Goal: Transaction & Acquisition: Purchase product/service

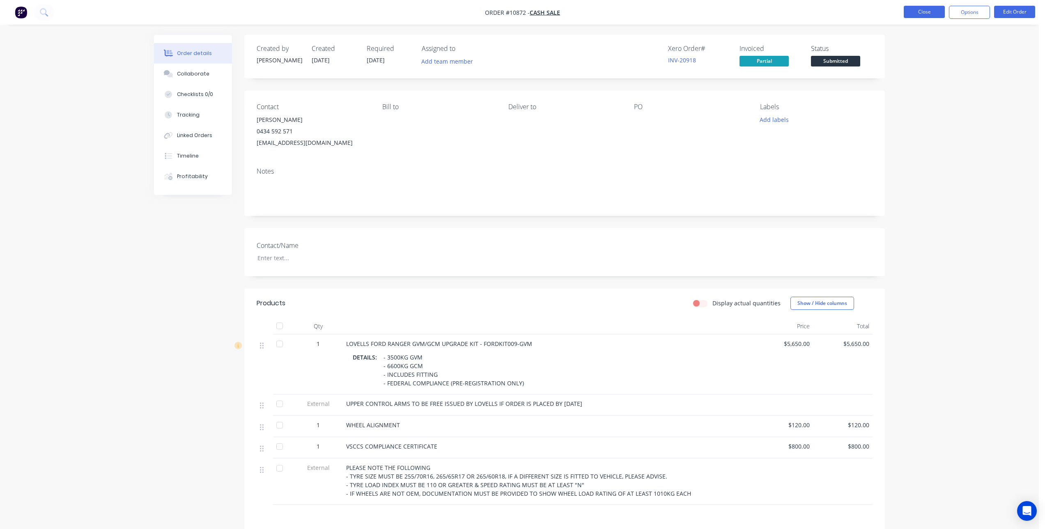
click at [928, 15] on button "Close" at bounding box center [923, 12] width 41 height 12
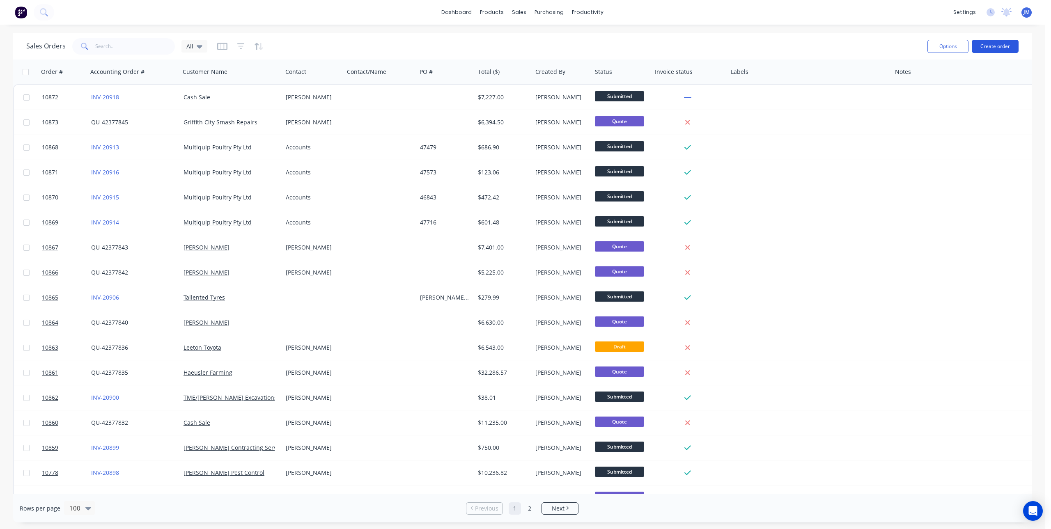
click at [1000, 44] on button "Create order" at bounding box center [995, 46] width 47 height 13
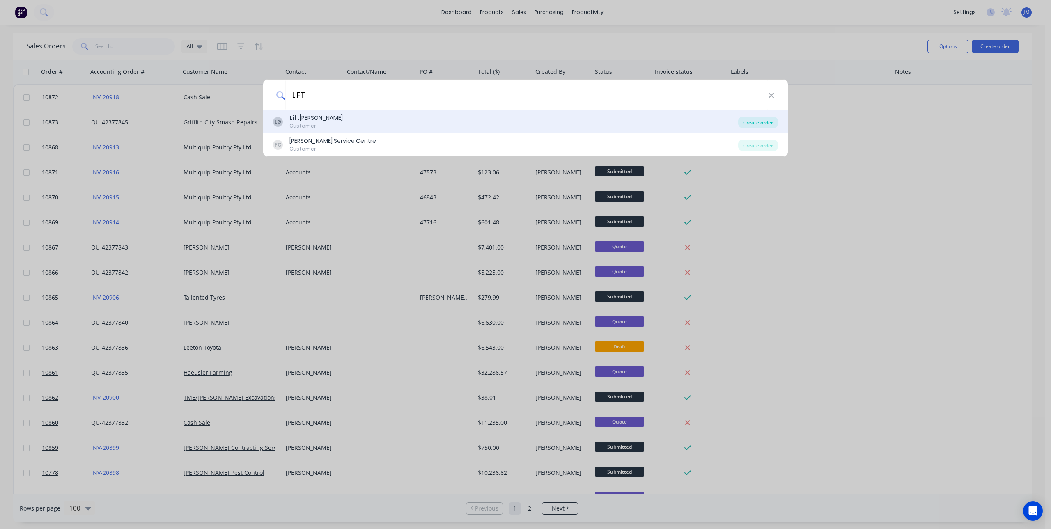
type input "LIFT"
click at [766, 121] on div "Create order" at bounding box center [758, 122] width 40 height 11
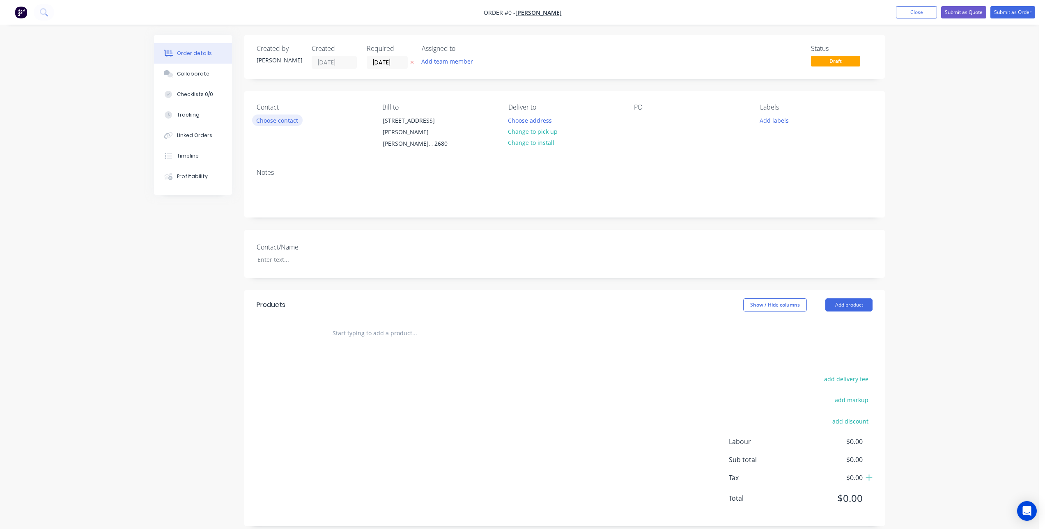
click at [274, 123] on button "Choose contact" at bounding box center [277, 120] width 50 height 11
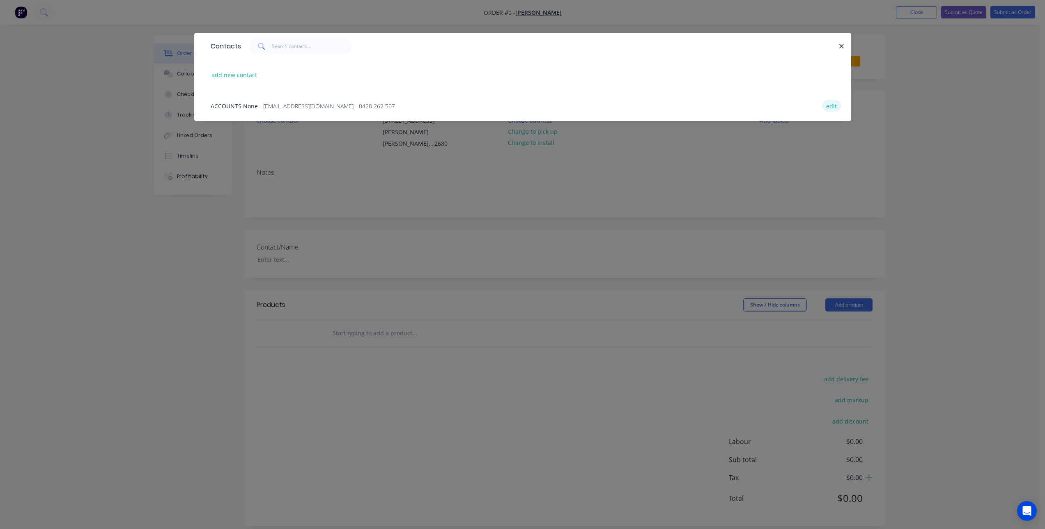
click at [834, 104] on button "edit" at bounding box center [831, 105] width 19 height 11
select select "AU"
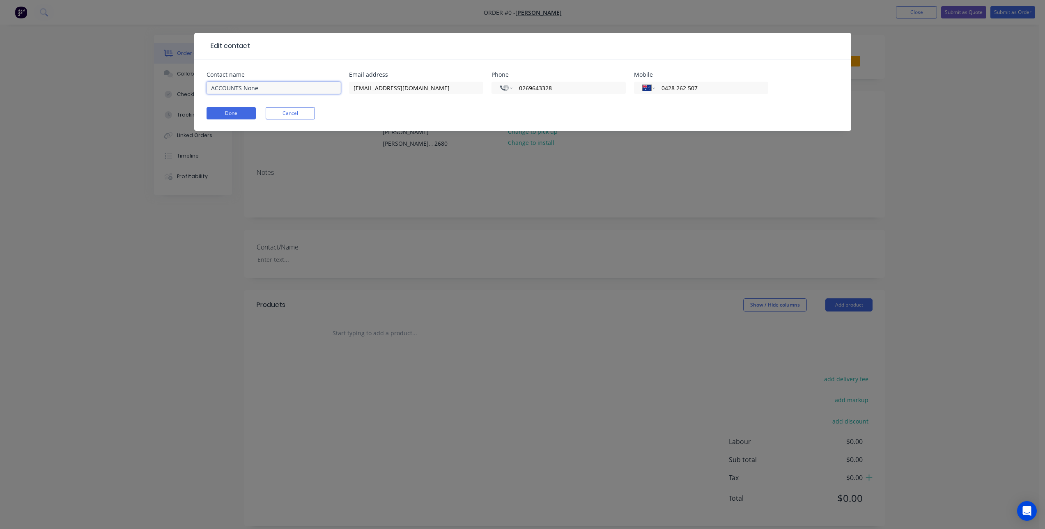
click at [307, 84] on input "ACCOUNTS None" at bounding box center [273, 88] width 134 height 12
type input "ACCOUNTS"
click at [573, 88] on input "0269643328" at bounding box center [567, 87] width 99 height 9
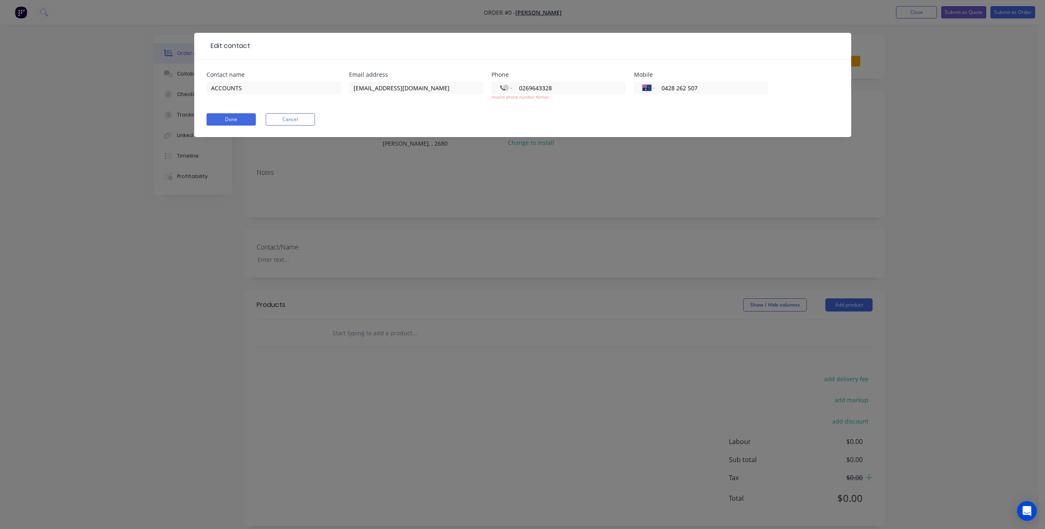
drag, startPoint x: 578, startPoint y: 88, endPoint x: 485, endPoint y: 90, distance: 93.2
click at [485, 90] on div "Contact name ACCOUNTS Email address [EMAIL_ADDRESS][DOMAIN_NAME] Phone Internat…" at bounding box center [522, 91] width 632 height 38
select select "AU"
type input "ACCOUNTS None"
click at [302, 117] on button "Cancel" at bounding box center [290, 119] width 49 height 12
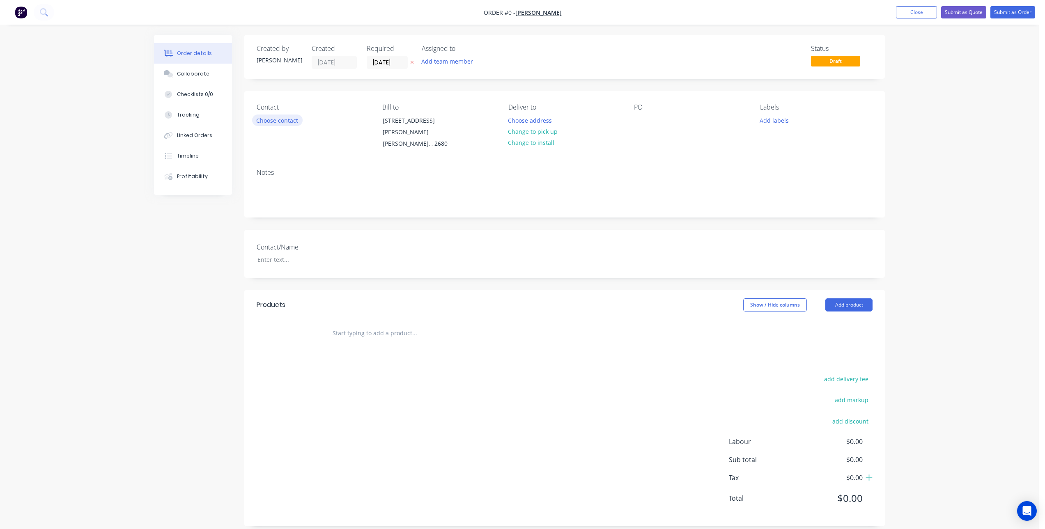
click at [268, 120] on button "Choose contact" at bounding box center [277, 120] width 50 height 11
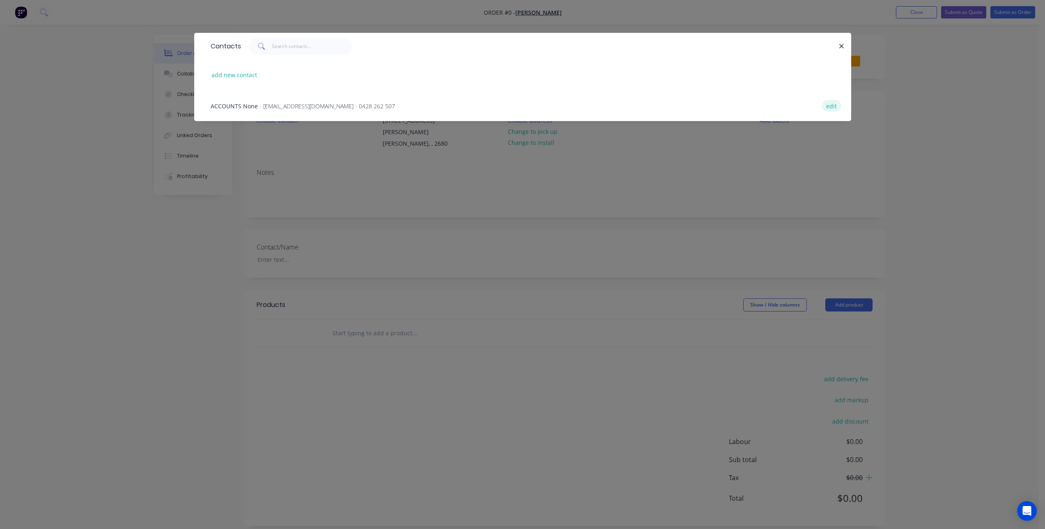
click at [828, 109] on button "edit" at bounding box center [831, 105] width 19 height 11
select select "AU"
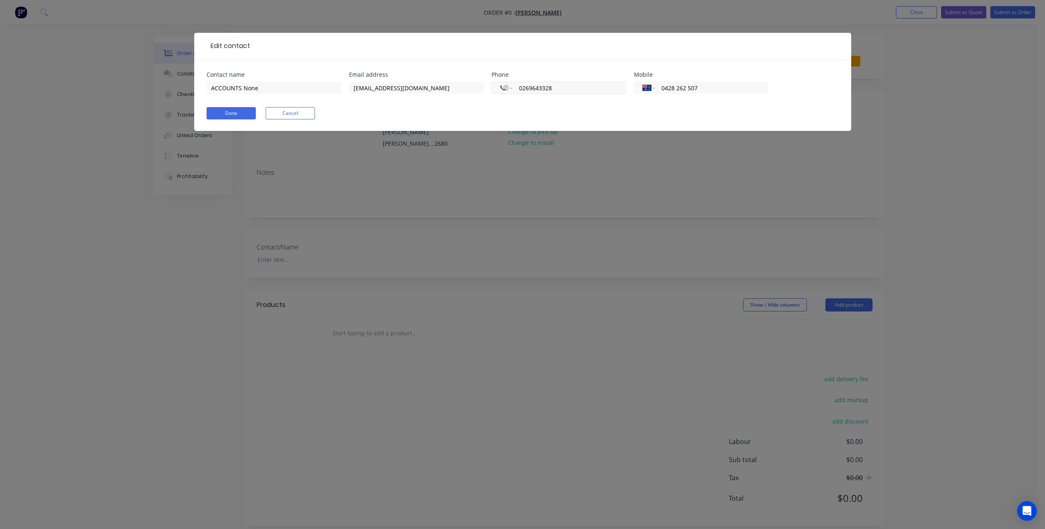
click at [525, 91] on input "0269643328" at bounding box center [567, 87] width 99 height 9
drag, startPoint x: 525, startPoint y: 91, endPoint x: 516, endPoint y: 93, distance: 9.6
click at [516, 93] on div "International [GEOGRAPHIC_DATA] [GEOGRAPHIC_DATA] [GEOGRAPHIC_DATA] [GEOGRAPHIC…" at bounding box center [558, 88] width 134 height 12
click at [522, 89] on input "0269643328" at bounding box center [567, 87] width 99 height 9
select select "KM"
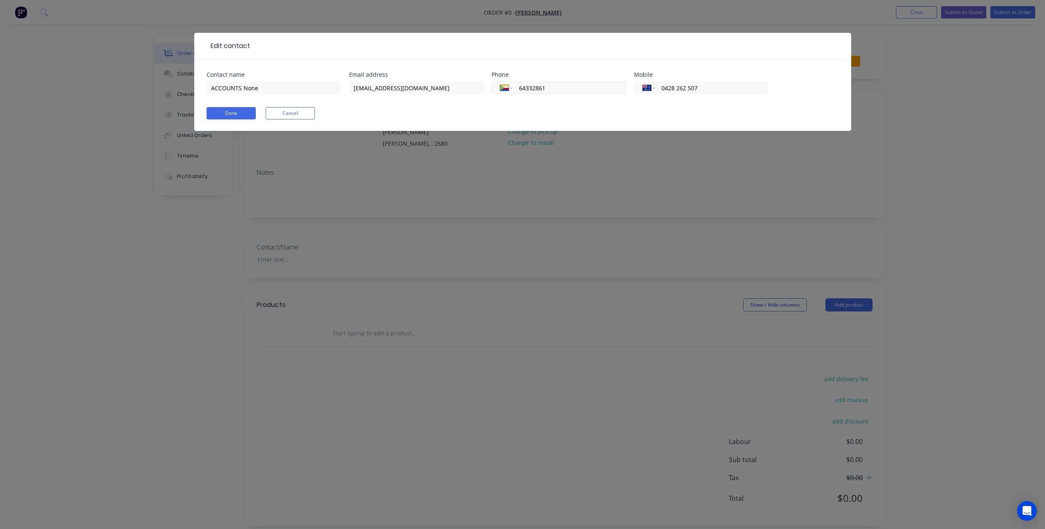
click at [526, 92] on input "64332861" at bounding box center [567, 87] width 99 height 9
drag, startPoint x: 561, startPoint y: 89, endPoint x: 500, endPoint y: 94, distance: 61.3
click at [500, 94] on div "International [GEOGRAPHIC_DATA] [GEOGRAPHIC_DATA] [GEOGRAPHIC_DATA] [GEOGRAPHIC…" at bounding box center [558, 88] width 134 height 12
type input "61269643328"
drag, startPoint x: 722, startPoint y: 93, endPoint x: 646, endPoint y: 95, distance: 75.1
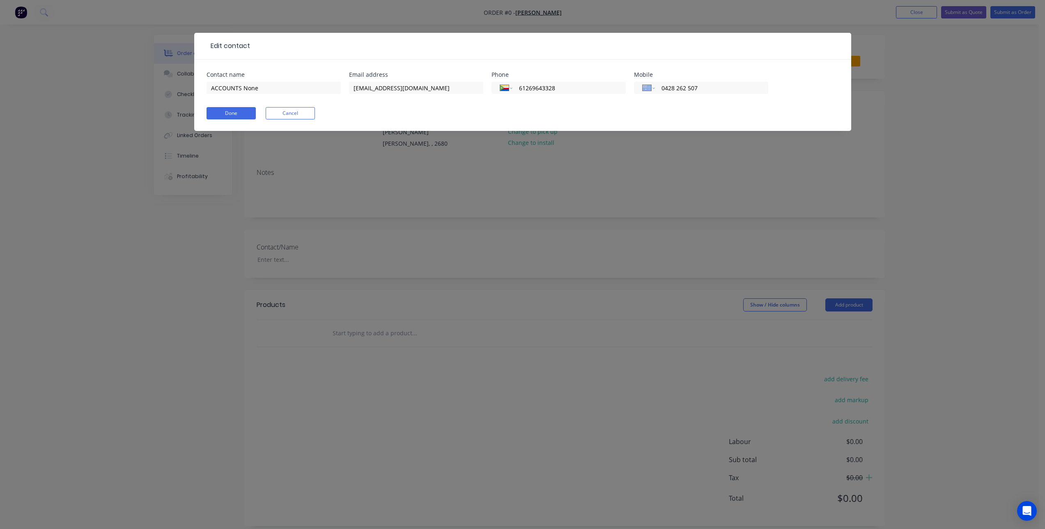
click at [646, 95] on div "International [GEOGRAPHIC_DATA] [GEOGRAPHIC_DATA] [GEOGRAPHIC_DATA] [GEOGRAPHIC…" at bounding box center [701, 92] width 134 height 24
drag, startPoint x: 646, startPoint y: 95, endPoint x: 708, endPoint y: 92, distance: 62.0
click at [708, 92] on input "0428 262 507" at bounding box center [709, 87] width 99 height 9
drag, startPoint x: 710, startPoint y: 89, endPoint x: 656, endPoint y: 94, distance: 54.4
click at [656, 94] on div "International [GEOGRAPHIC_DATA] [GEOGRAPHIC_DATA] [GEOGRAPHIC_DATA] [GEOGRAPHIC…" at bounding box center [701, 92] width 134 height 24
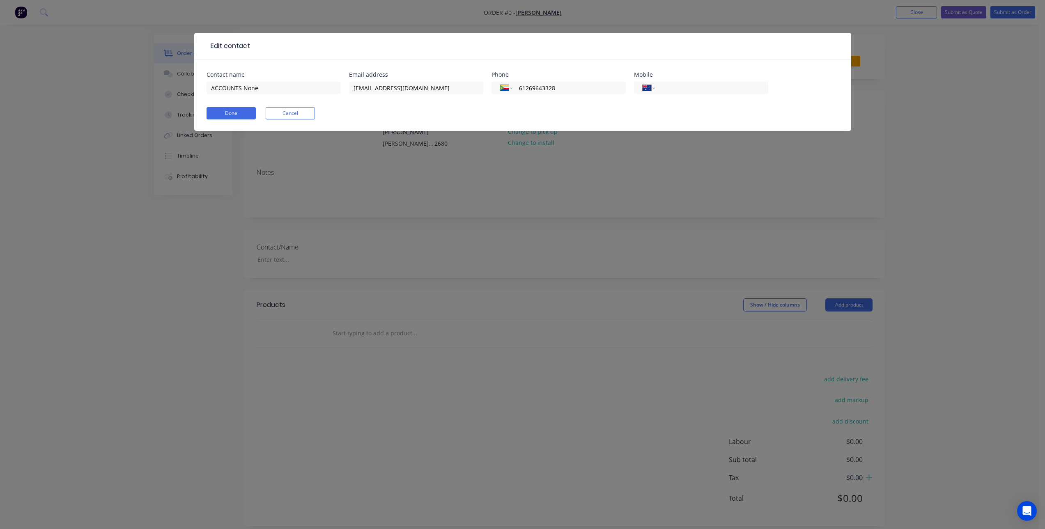
click at [604, 116] on div "Done Cancel" at bounding box center [522, 113] width 632 height 12
drag, startPoint x: 270, startPoint y: 87, endPoint x: 215, endPoint y: 91, distance: 55.5
click at [215, 91] on input "ACCOUNTS None" at bounding box center [273, 88] width 134 height 12
type input "Accounts"
click at [459, 106] on form "Contact name Accounts Email address [EMAIL_ADDRESS][DOMAIN_NAME] Phone Internat…" at bounding box center [522, 101] width 632 height 59
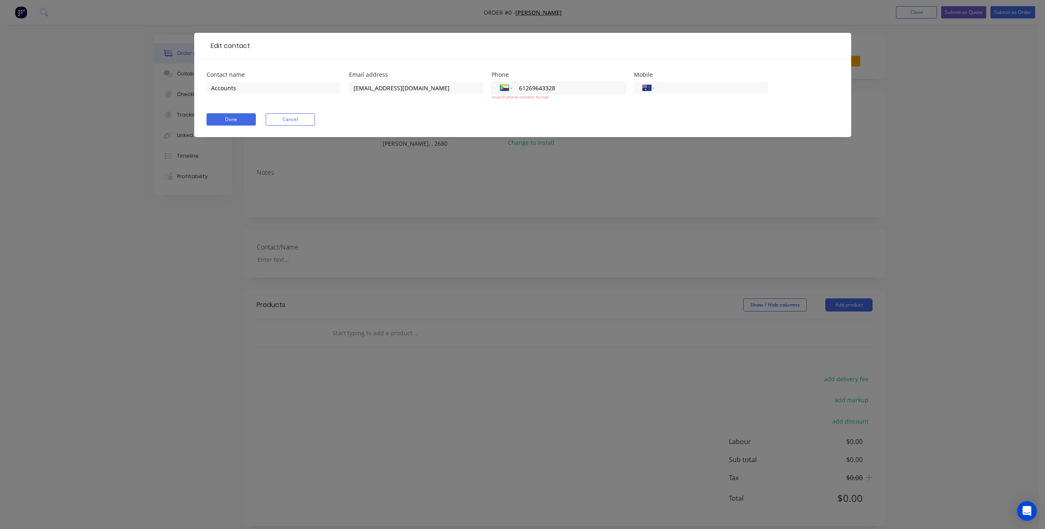
click at [509, 88] on select "International [GEOGRAPHIC_DATA] [GEOGRAPHIC_DATA] [GEOGRAPHIC_DATA] [GEOGRAPHIC…" at bounding box center [506, 87] width 12 height 11
select select "AU"
click at [500, 82] on select "International [GEOGRAPHIC_DATA] [GEOGRAPHIC_DATA] [GEOGRAPHIC_DATA] [GEOGRAPHIC…" at bounding box center [506, 87] width 12 height 11
type input "61 2 6964 3328"
click at [525, 104] on div "International [GEOGRAPHIC_DATA] [GEOGRAPHIC_DATA] [GEOGRAPHIC_DATA] [GEOGRAPHIC…" at bounding box center [558, 95] width 134 height 30
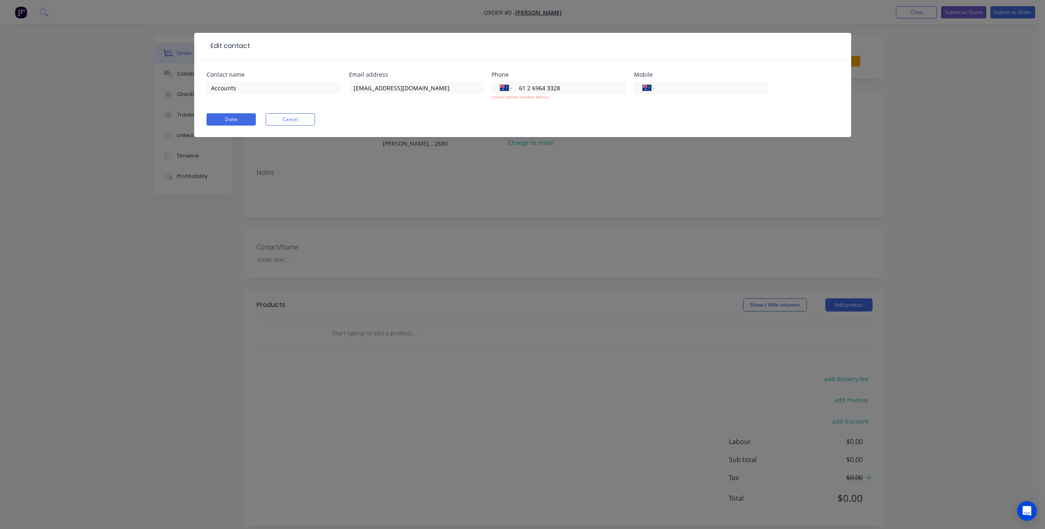
click at [516, 108] on div "International [GEOGRAPHIC_DATA] [GEOGRAPHIC_DATA] [GEOGRAPHIC_DATA] [GEOGRAPHIC…" at bounding box center [558, 95] width 134 height 30
click at [516, 91] on div "International [GEOGRAPHIC_DATA] [GEOGRAPHIC_DATA] [GEOGRAPHIC_DATA] [GEOGRAPHIC…" at bounding box center [558, 88] width 134 height 12
click at [524, 88] on input "61 2 6964 3328" at bounding box center [567, 87] width 99 height 9
click at [533, 112] on form "Contact name Accounts Email address [EMAIL_ADDRESS][DOMAIN_NAME] Phone Internat…" at bounding box center [522, 104] width 632 height 65
click at [225, 117] on button "Done" at bounding box center [230, 119] width 49 height 12
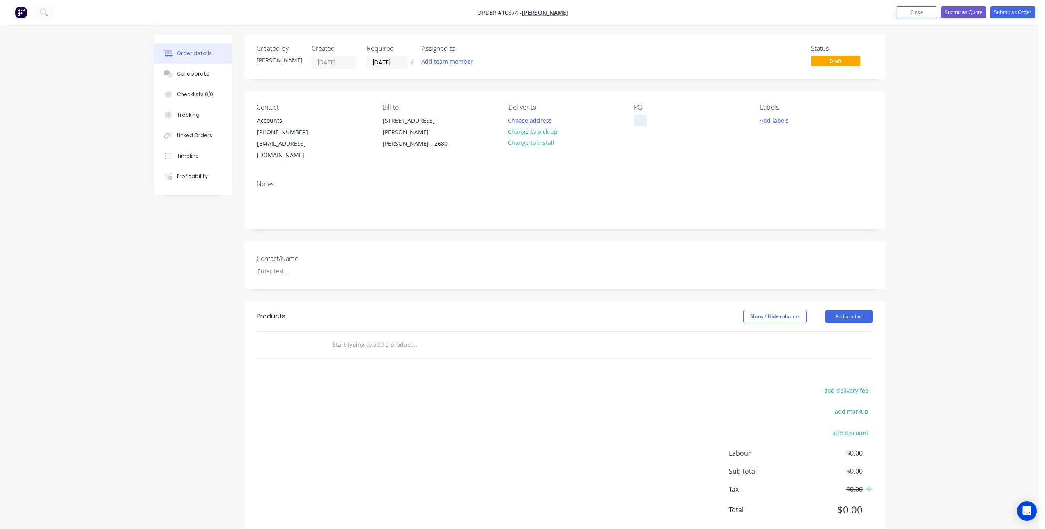
click at [637, 119] on div at bounding box center [640, 121] width 13 height 12
click at [686, 148] on div "PO PO 13853" at bounding box center [690, 132] width 112 height 58
click at [361, 337] on input "text" at bounding box center [414, 345] width 164 height 16
type input "l"
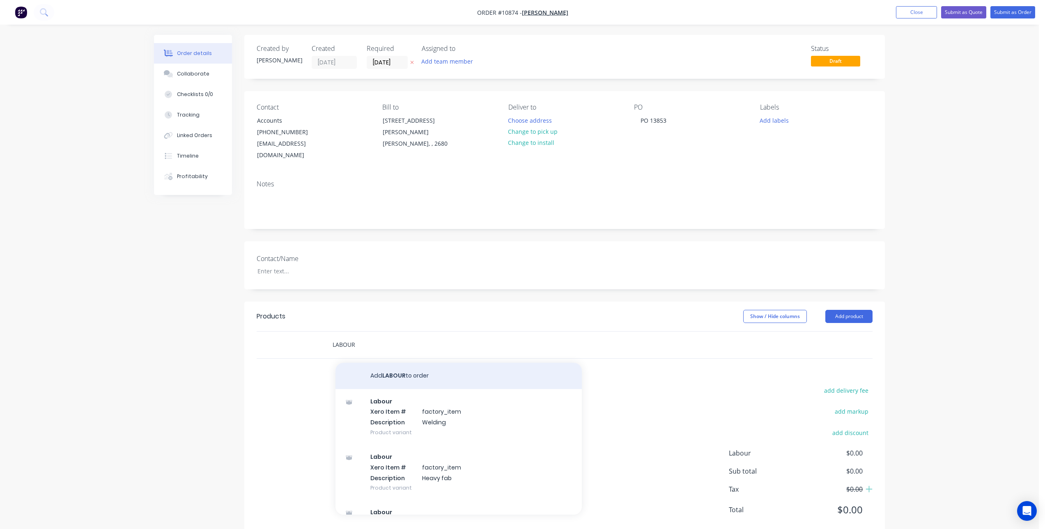
type input "LABOUR"
click at [391, 363] on button "Add LABOUR to order" at bounding box center [458, 376] width 246 height 26
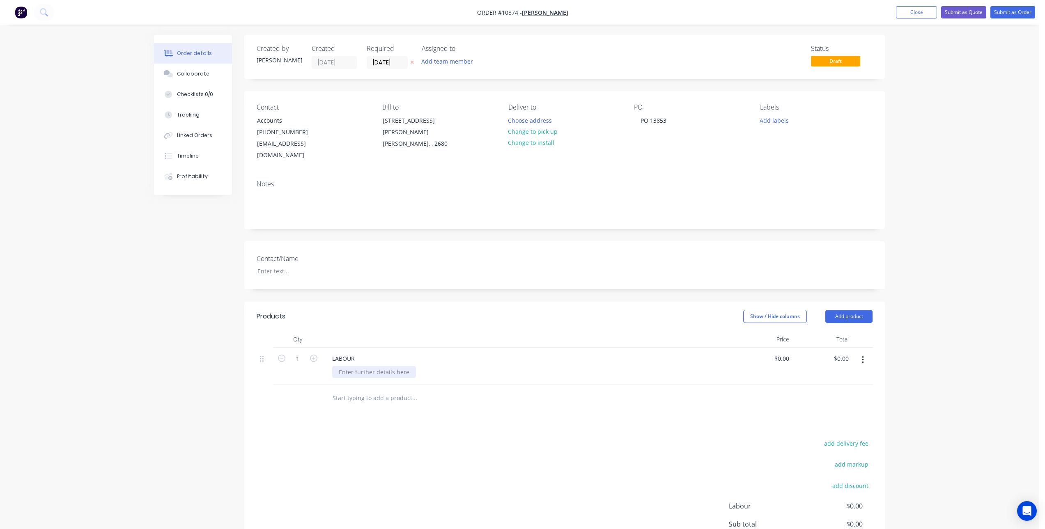
click at [388, 366] on div at bounding box center [374, 372] width 84 height 12
click at [312, 355] on icon "button" at bounding box center [313, 358] width 7 height 7
click at [299, 353] on input "4" at bounding box center [297, 359] width 21 height 12
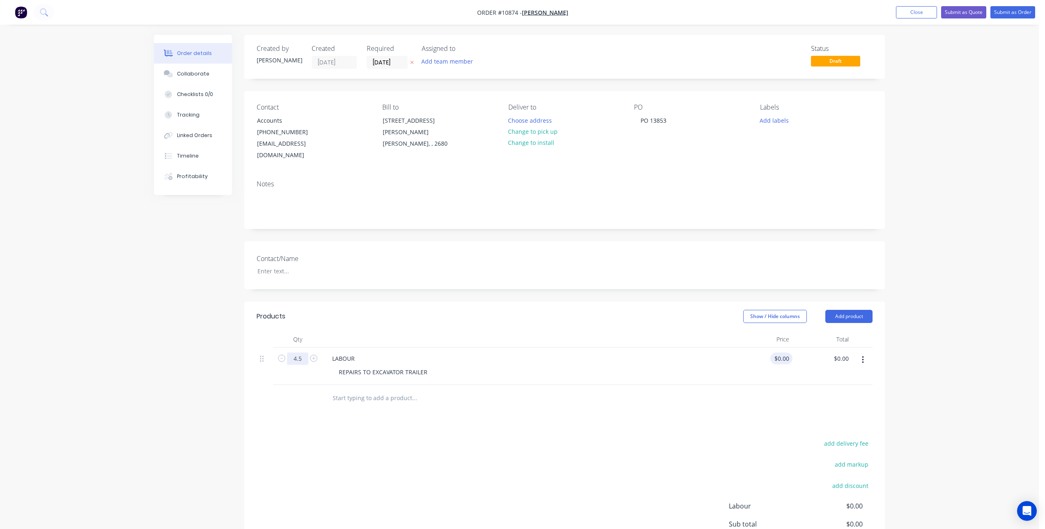
type input "4.5"
click at [783, 353] on input "0" at bounding box center [787, 359] width 9 height 12
type input "$127.27"
type input "$572.72"
click at [714, 405] on div "Products Show / Hide columns Add product Qty Price Total 4.5 LABOUR REPAIRS TO …" at bounding box center [564, 446] width 640 height 289
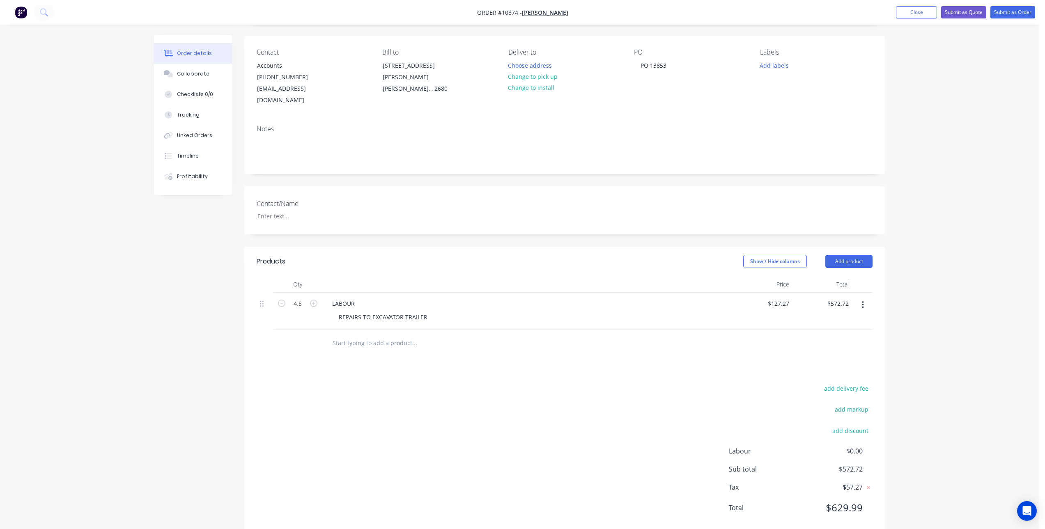
scroll to position [62, 0]
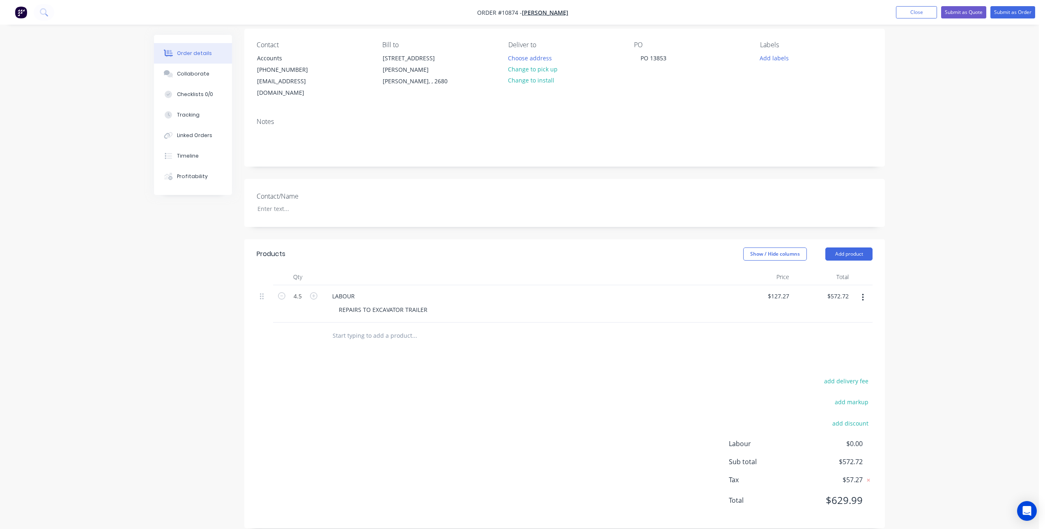
click at [360, 328] on input "text" at bounding box center [414, 336] width 164 height 16
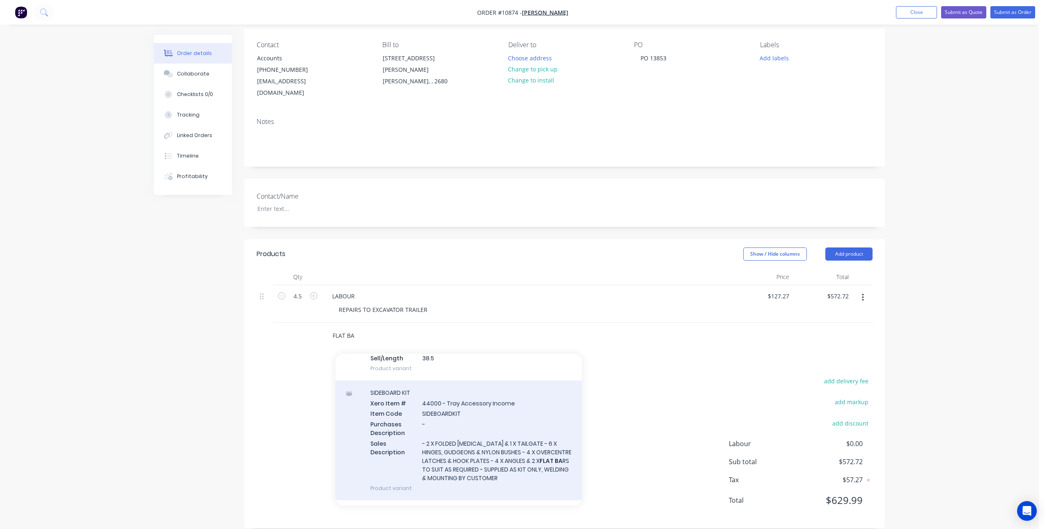
scroll to position [2315, 0]
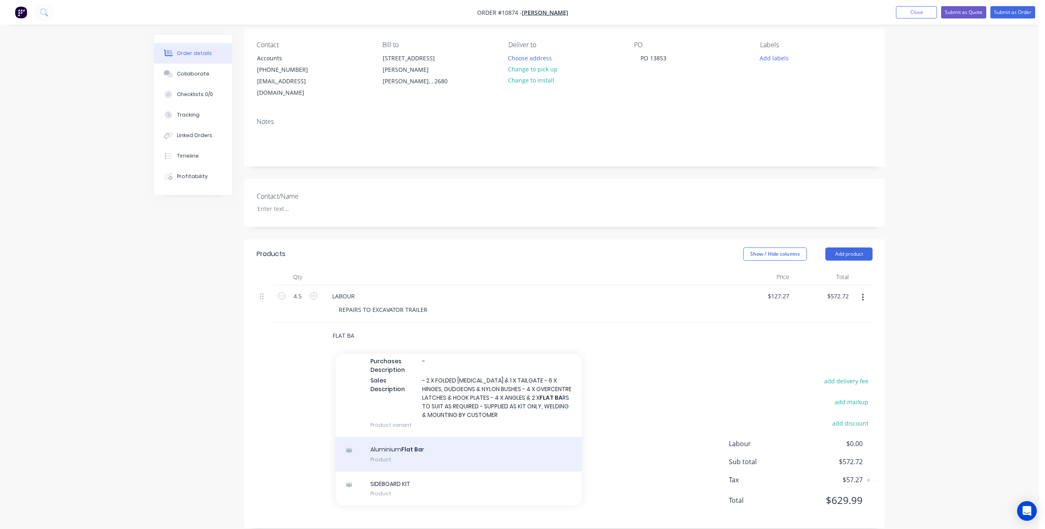
type input "FLAT BA"
click at [411, 442] on div "Aluminium Flat Ba r Product" at bounding box center [458, 454] width 246 height 34
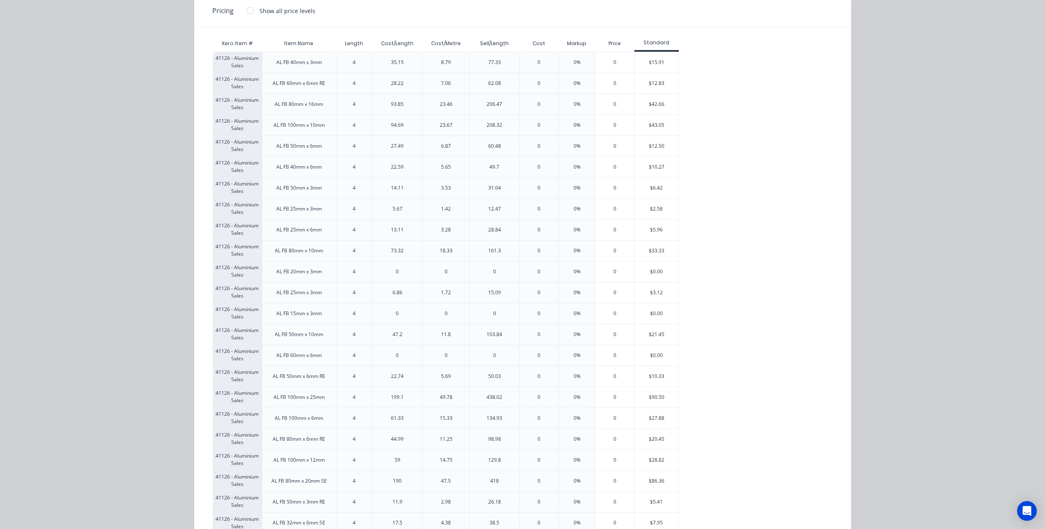
scroll to position [110, 0]
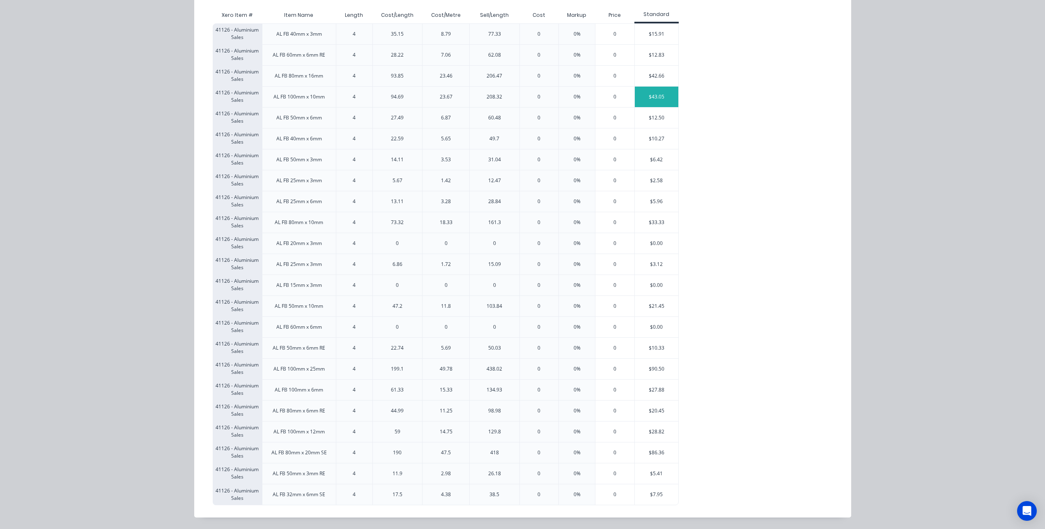
click at [658, 98] on div "$43.05" at bounding box center [657, 97] width 44 height 21
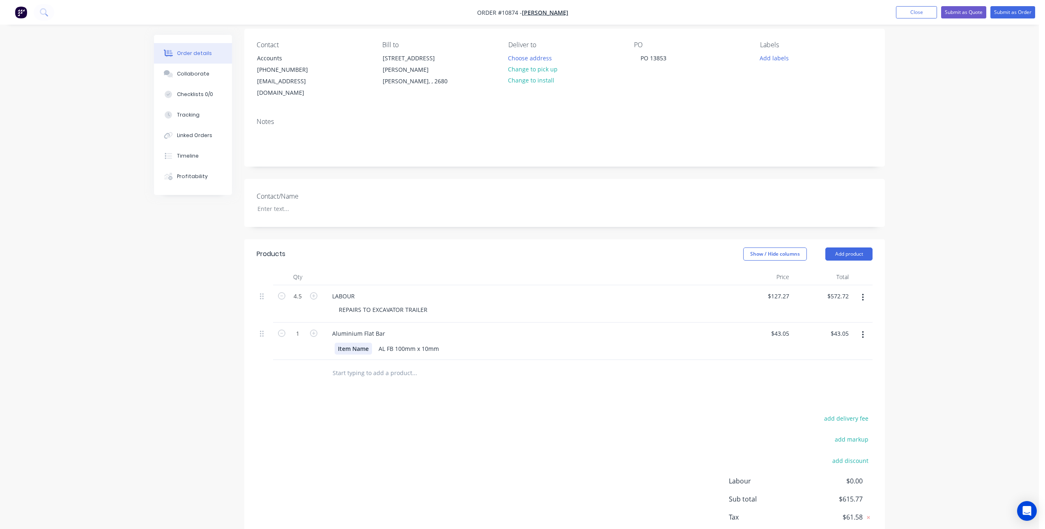
click at [366, 343] on div "Item Name" at bounding box center [353, 349] width 37 height 12
drag, startPoint x: 370, startPoint y: 338, endPoint x: 328, endPoint y: 341, distance: 42.0
click at [328, 341] on div "Item Name AL FB 100mm x 10mm" at bounding box center [527, 348] width 404 height 14
click at [357, 367] on input "text" at bounding box center [414, 373] width 164 height 16
click at [306, 302] on input "1" at bounding box center [297, 296] width 21 height 12
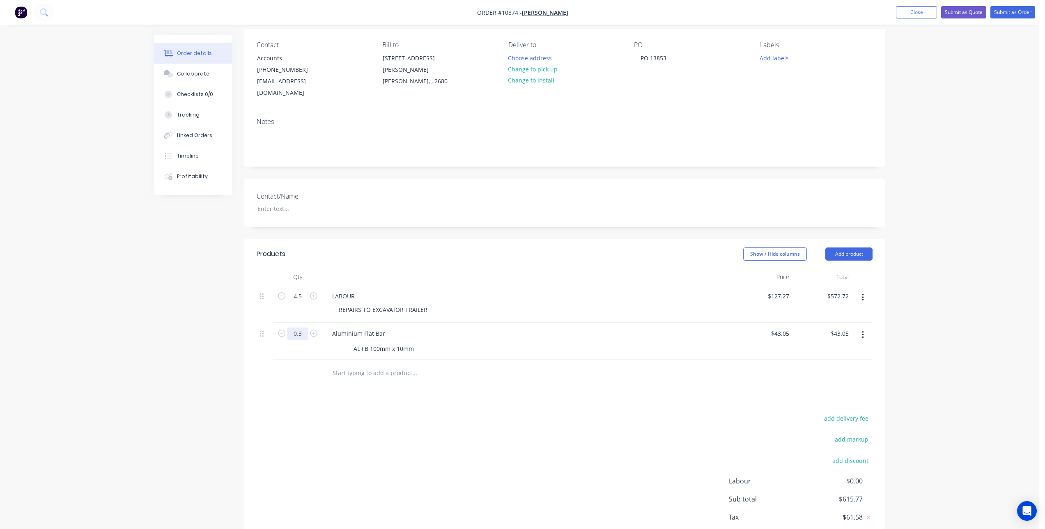
type input "0.3"
type input "$12.92"
click at [361, 398] on div "Products Show / Hide columns Add product Qty Price Total 4.5 LABOUR REPAIRS TO …" at bounding box center [564, 402] width 640 height 326
click at [353, 365] on input "text" at bounding box center [414, 373] width 164 height 16
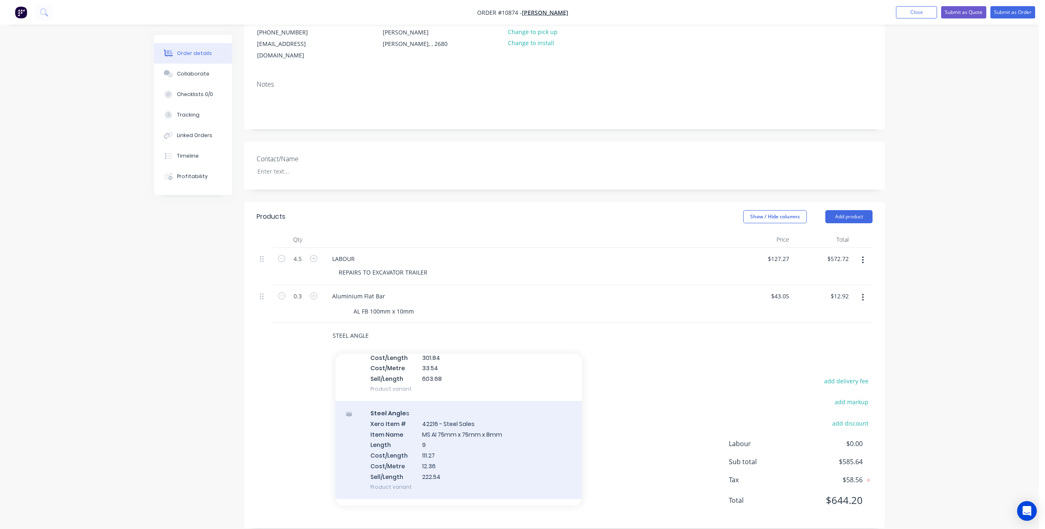
scroll to position [1084, 0]
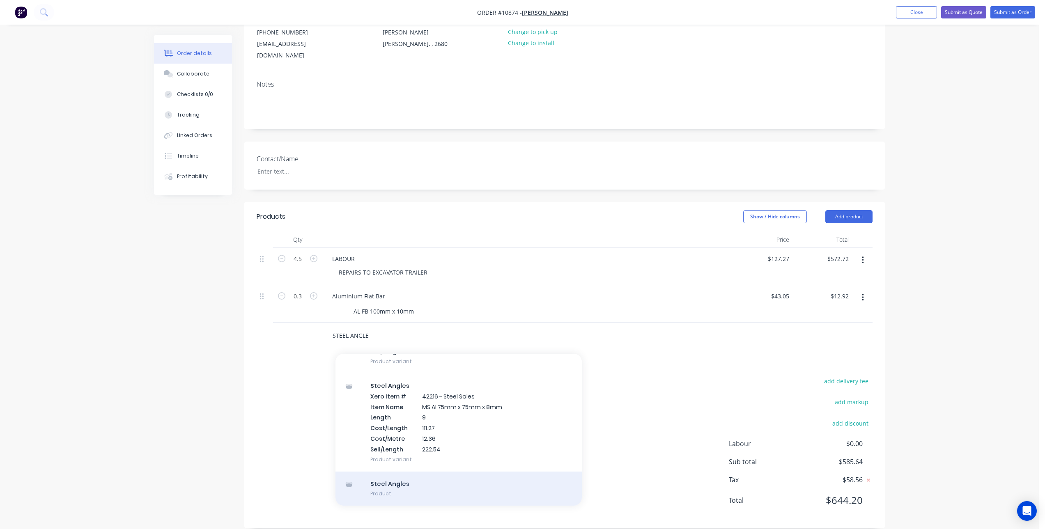
type input "STEEL ANGLE"
click at [443, 472] on div "Steel Angle s Product" at bounding box center [458, 489] width 246 height 34
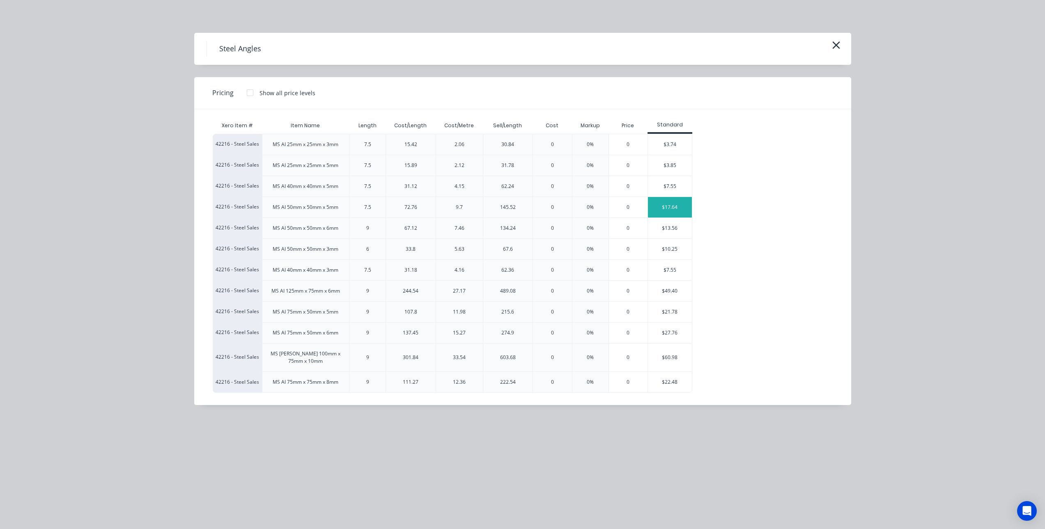
click at [665, 209] on div "$17.64" at bounding box center [670, 207] width 44 height 21
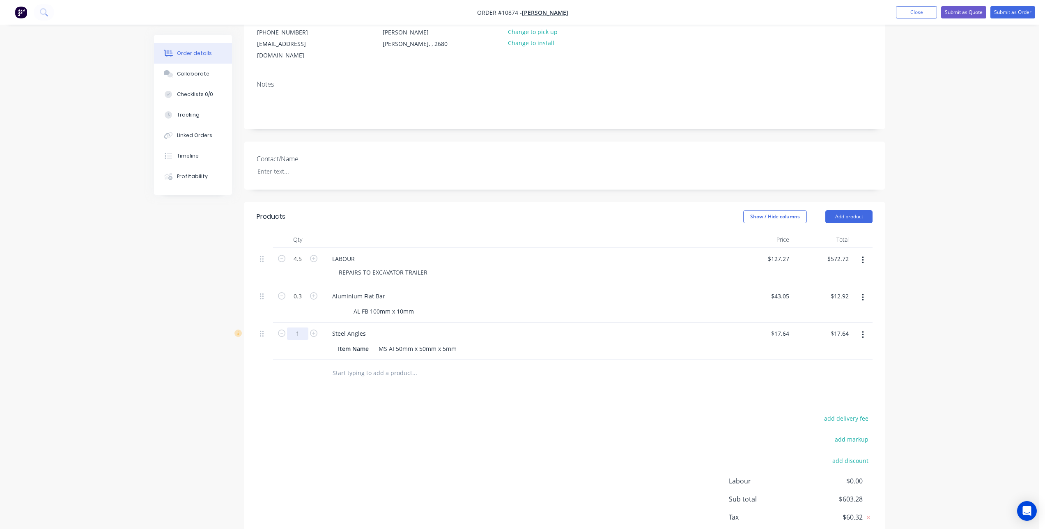
click at [304, 265] on input "1" at bounding box center [297, 259] width 21 height 12
click at [372, 328] on div "Steel Angles" at bounding box center [527, 334] width 404 height 12
click at [366, 328] on div "Steel Angles" at bounding box center [348, 334] width 47 height 12
click at [367, 343] on div "Item Name" at bounding box center [353, 349] width 37 height 12
drag, startPoint x: 370, startPoint y: 338, endPoint x: 324, endPoint y: 340, distance: 46.4
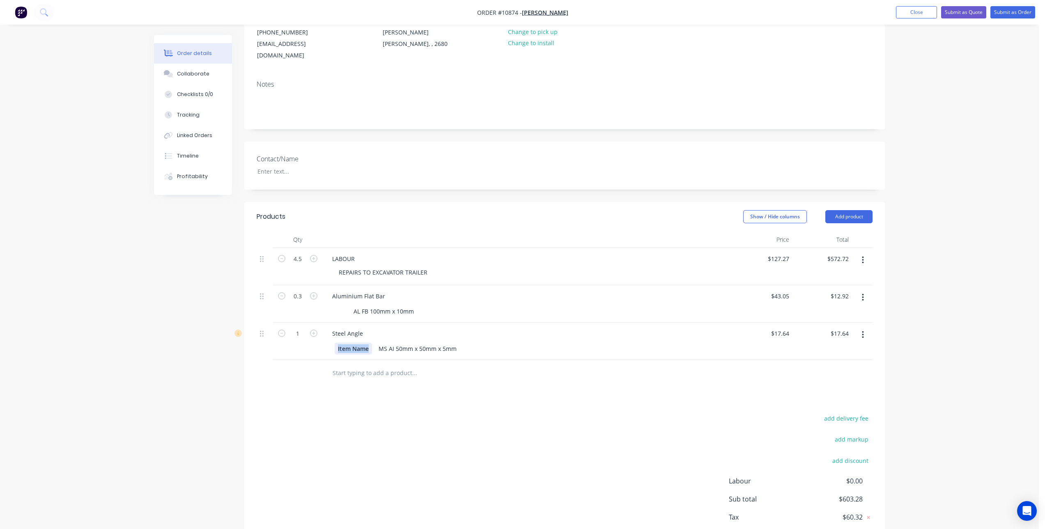
click at [324, 340] on div "Steel Angle Item Name MS AI 50mm x 50mm x 5mm" at bounding box center [527, 341] width 410 height 37
click at [335, 385] on div "Products Show / Hide columns Add product Qty Price Total 4.5 LABOUR REPAIRS TO …" at bounding box center [564, 384] width 640 height 364
click at [299, 265] on input "1" at bounding box center [297, 259] width 21 height 12
type input "0.15"
type input "$2.65"
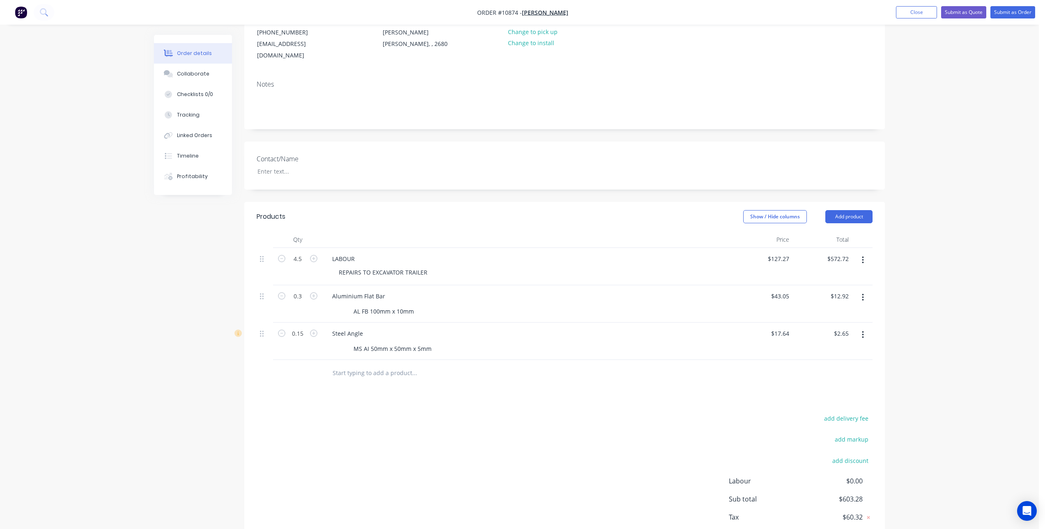
click at [311, 376] on div "Products Show / Hide columns Add product Qty Price Total 4.5 LABOUR REPAIRS TO …" at bounding box center [564, 384] width 640 height 364
click at [349, 365] on input "text" at bounding box center [414, 373] width 164 height 16
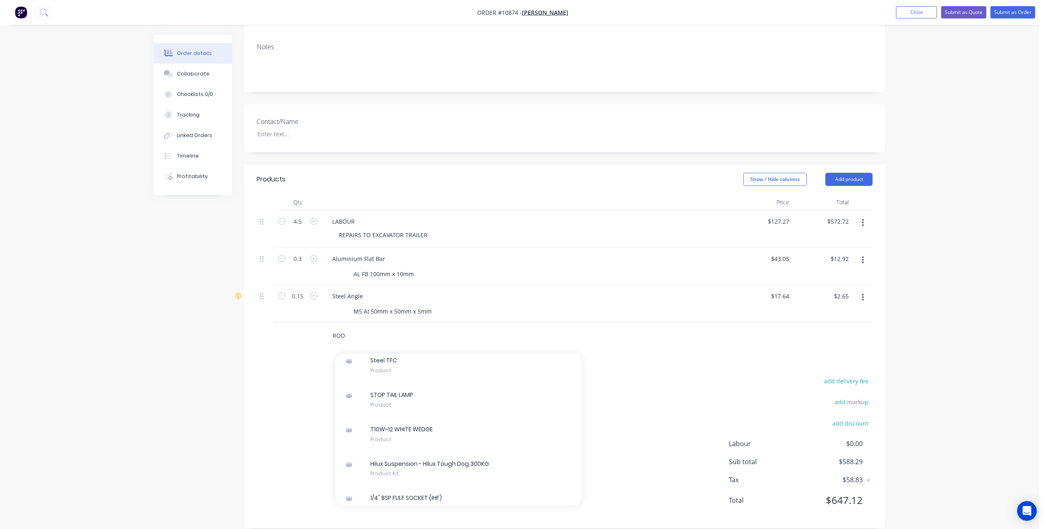
scroll to position [55870, 0]
type input "R"
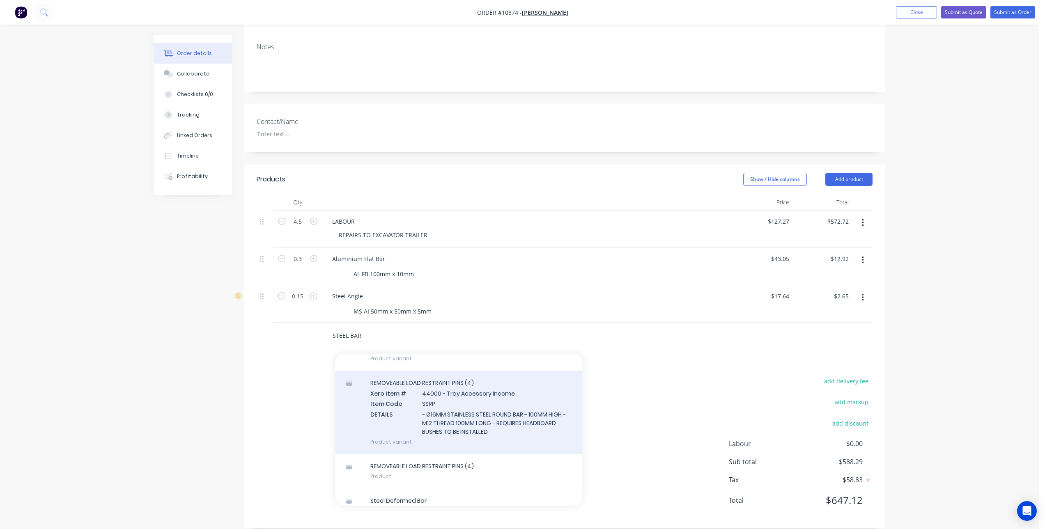
scroll to position [222, 0]
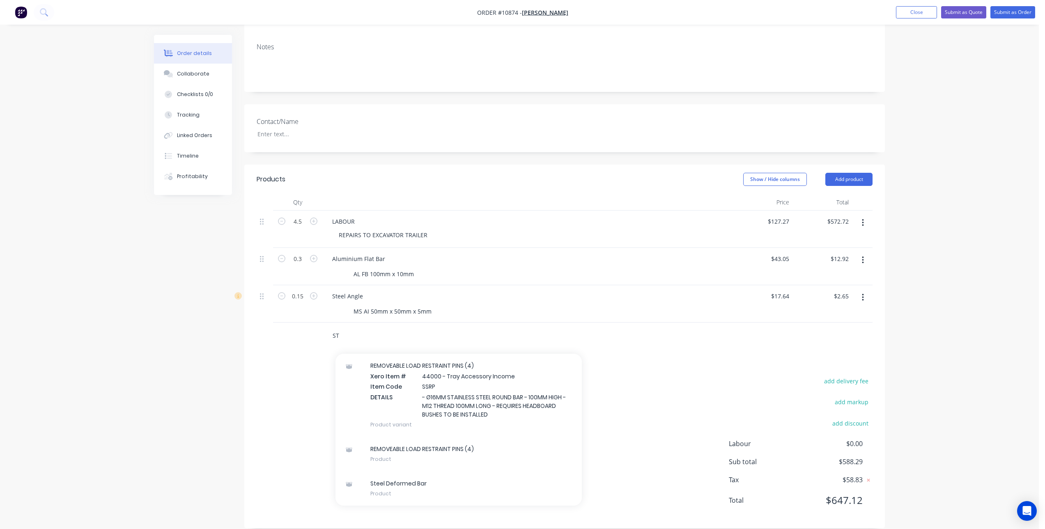
type input "S"
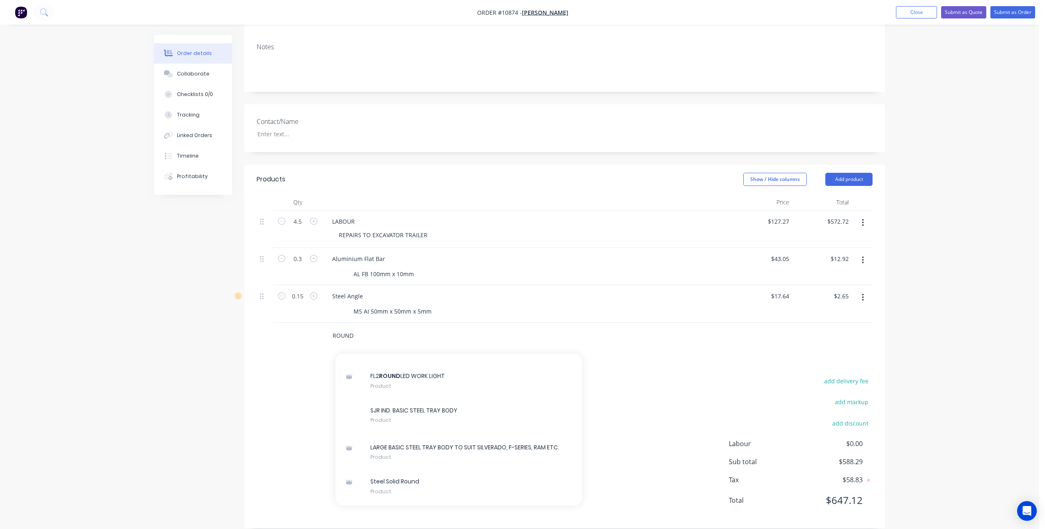
scroll to position [1313, 0]
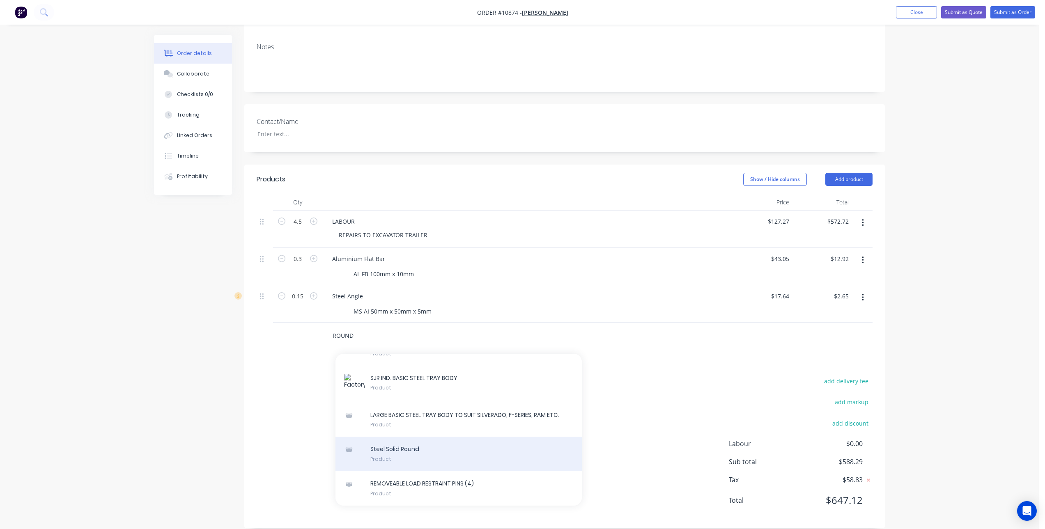
type input "ROUND"
click at [429, 440] on div "Steel Solid Round Product" at bounding box center [458, 454] width 246 height 34
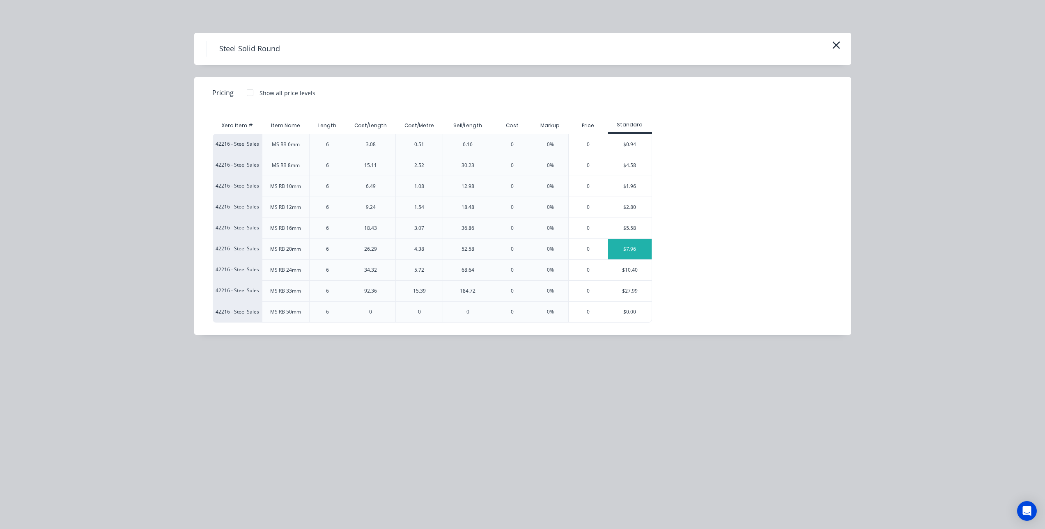
click at [630, 247] on div "$7.96" at bounding box center [630, 249] width 44 height 21
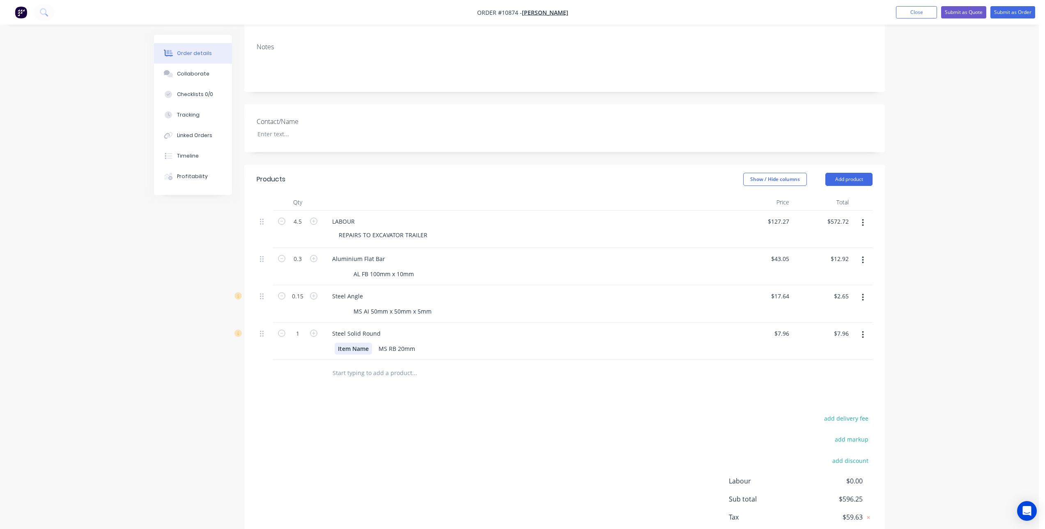
click at [348, 343] on div "Item Name" at bounding box center [353, 349] width 37 height 12
drag, startPoint x: 368, startPoint y: 337, endPoint x: 329, endPoint y: 337, distance: 39.0
click at [329, 341] on div "Item Name MS RB 20mm" at bounding box center [527, 348] width 404 height 14
click at [341, 395] on div "Products Show / Hide columns Add product Qty Price Total 4.5 LABOUR REPAIRS TO …" at bounding box center [564, 365] width 640 height 401
click at [300, 228] on input "1" at bounding box center [297, 221] width 21 height 12
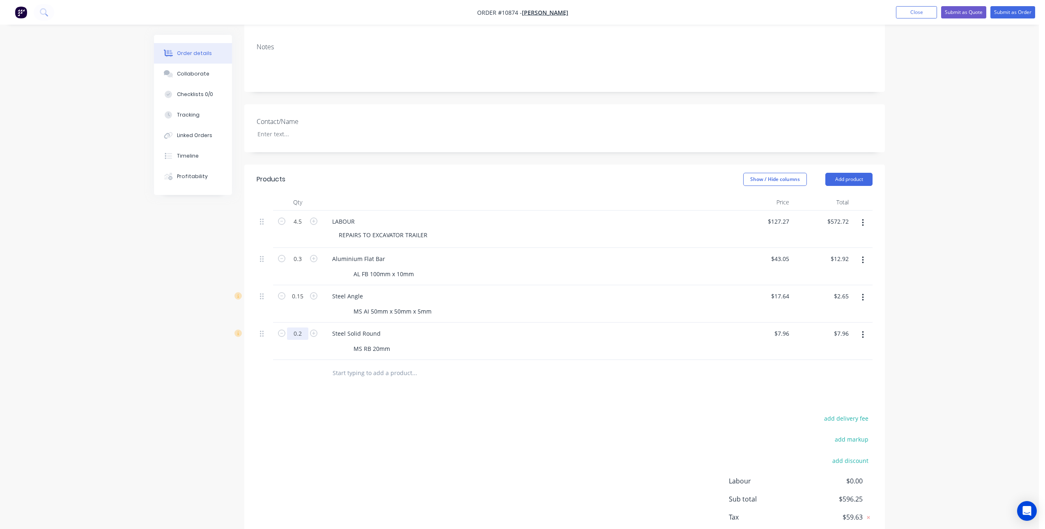
type input "0.2"
type input "$1.59"
click at [372, 413] on div "add delivery fee add markup add discount Labour $0.00 Sub total $596.25 Tax $59…" at bounding box center [565, 483] width 616 height 140
click at [374, 365] on input "text" at bounding box center [414, 373] width 164 height 16
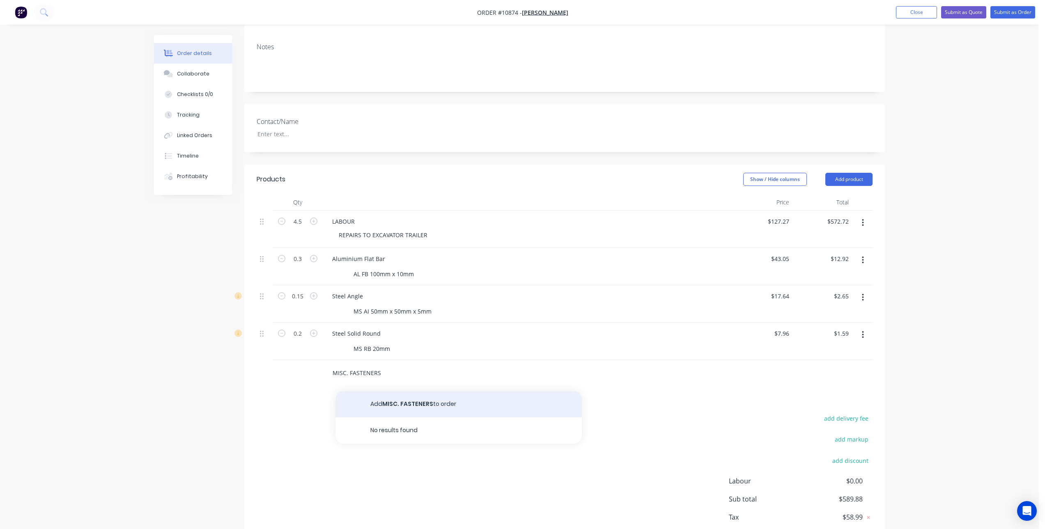
type input "MISC. FASTENERS"
click at [422, 394] on button "Add MISC. FASTENERS to order" at bounding box center [458, 404] width 246 height 26
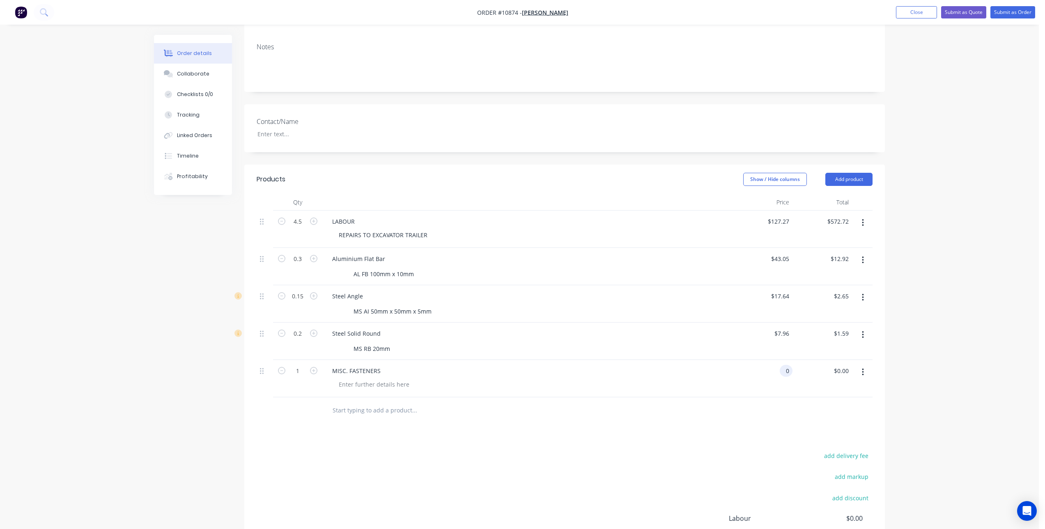
click at [779, 364] on div "0 0" at bounding box center [763, 378] width 60 height 37
type input "$5.00"
click at [793, 409] on div at bounding box center [565, 410] width 616 height 27
click at [646, 437] on div "Products Show / Hide columns Add product Qty Price Total 4.5 LABOUR REPAIRS TO …" at bounding box center [564, 384] width 640 height 438
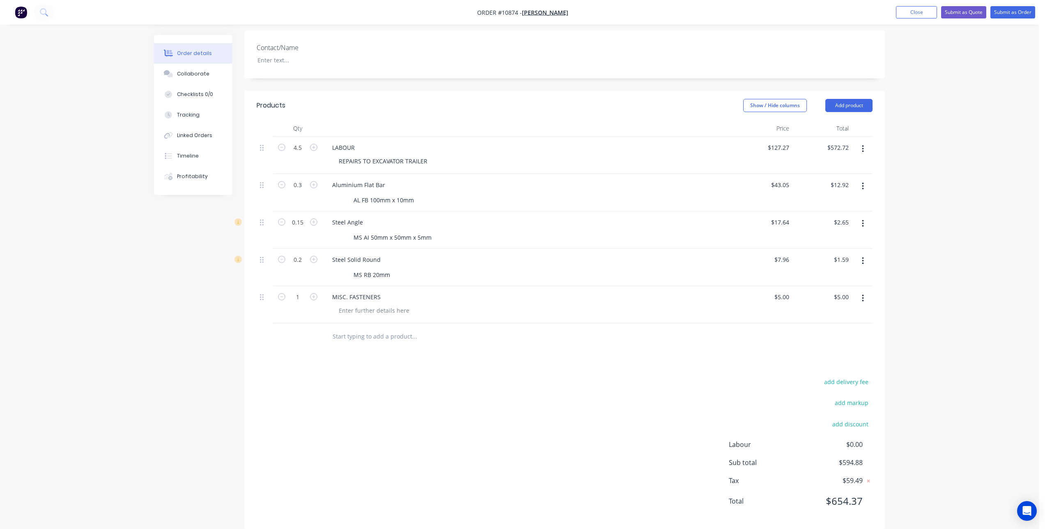
scroll to position [212, 0]
click at [586, 376] on div "add delivery fee add markup add discount Labour $0.00 Sub total $594.88 Tax $59…" at bounding box center [565, 446] width 616 height 140
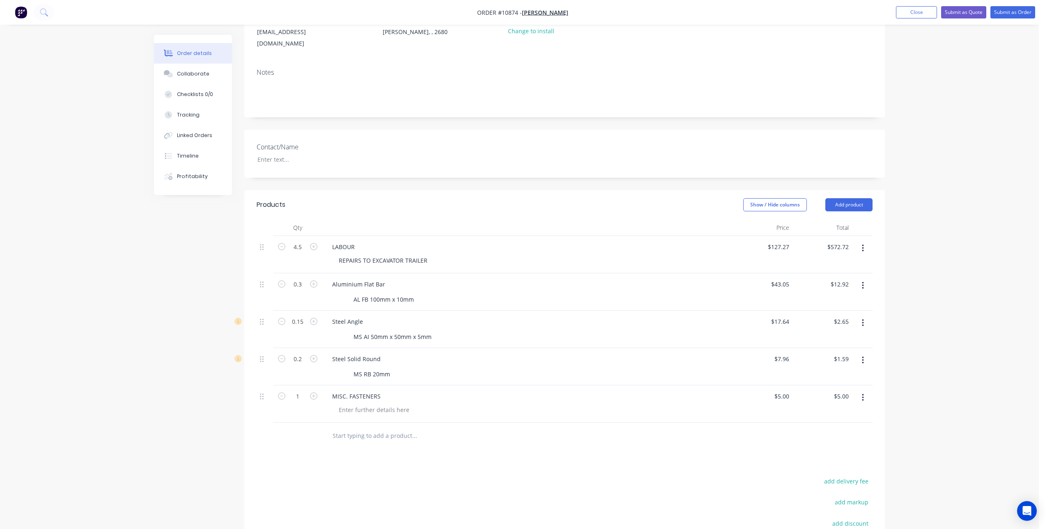
scroll to position [0, 0]
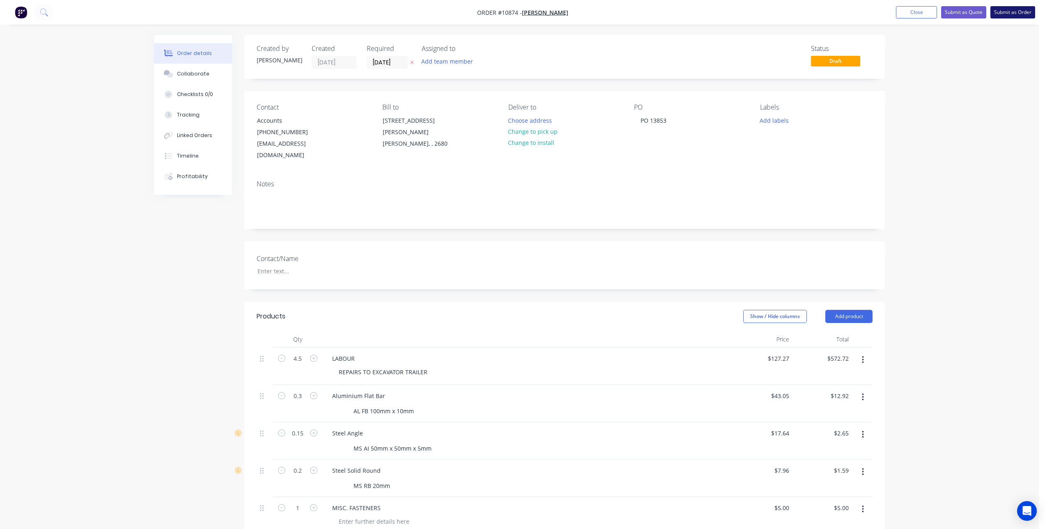
click at [1019, 13] on button "Submit as Order" at bounding box center [1012, 12] width 45 height 12
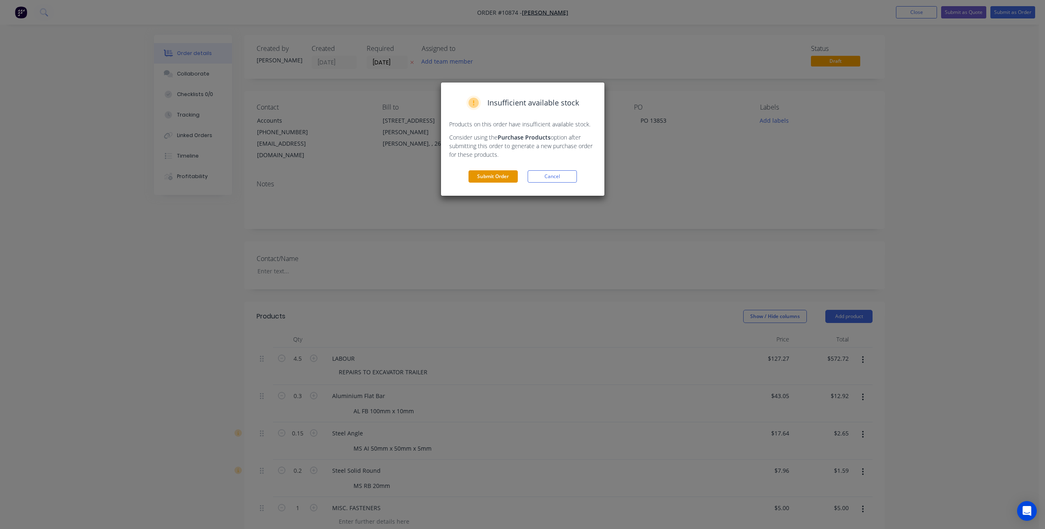
click at [484, 176] on button "Submit Order" at bounding box center [492, 176] width 49 height 12
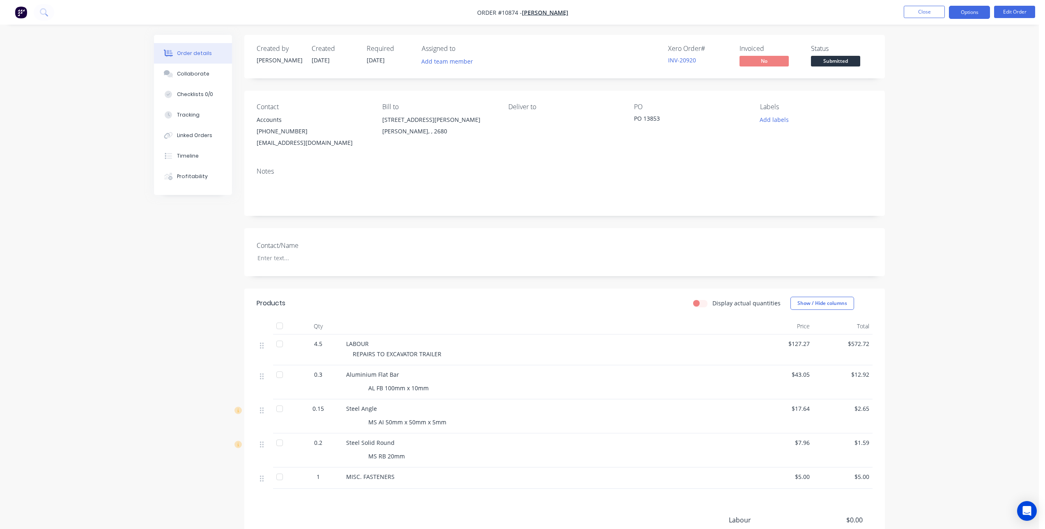
click at [976, 10] on button "Options" at bounding box center [969, 12] width 41 height 13
click at [934, 50] on div "Invoice" at bounding box center [945, 50] width 76 height 12
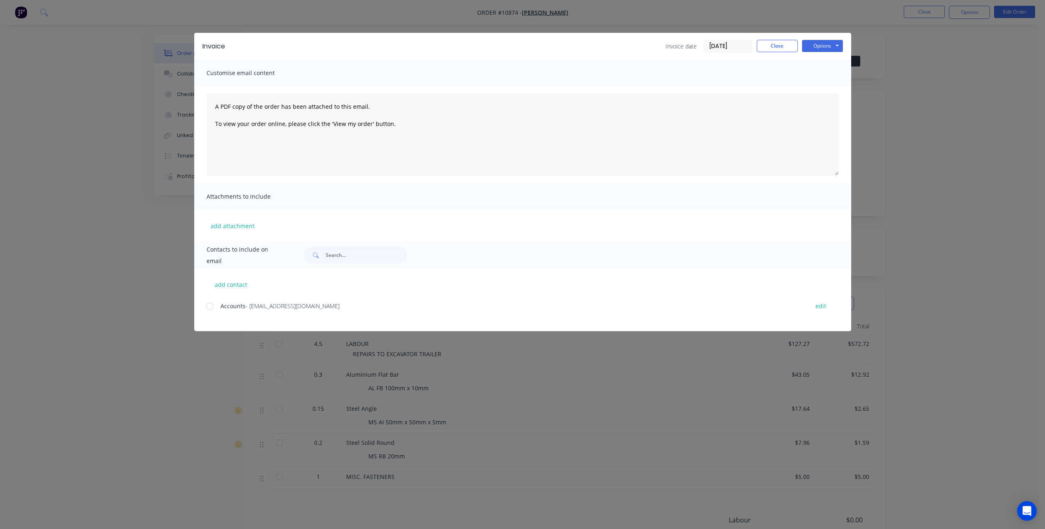
click at [209, 308] on div at bounding box center [210, 306] width 16 height 16
click at [832, 44] on button "Options" at bounding box center [822, 46] width 41 height 12
click at [828, 59] on button "Preview" at bounding box center [828, 61] width 53 height 14
click at [836, 44] on button "Options" at bounding box center [822, 46] width 41 height 12
click at [829, 86] on button "Email" at bounding box center [828, 88] width 53 height 14
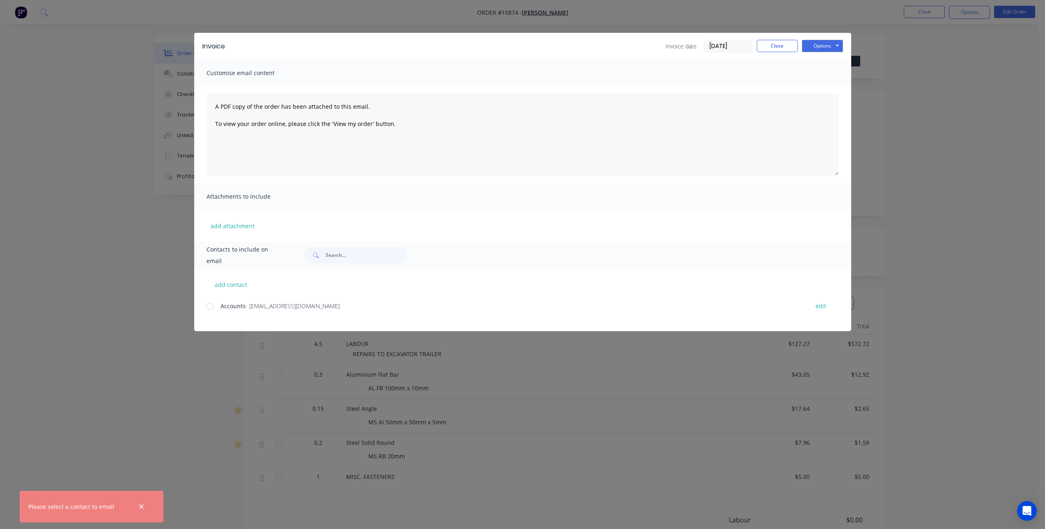
click at [210, 307] on div at bounding box center [210, 306] width 16 height 16
click at [827, 43] on button "Options" at bounding box center [822, 46] width 41 height 12
click at [833, 87] on button "Email" at bounding box center [828, 88] width 53 height 14
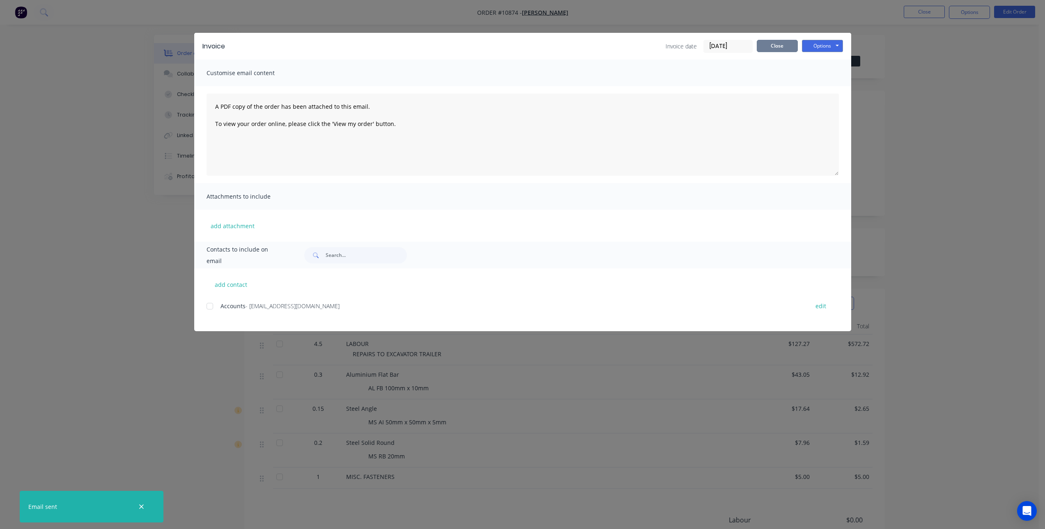
click at [781, 40] on button "Close" at bounding box center [776, 46] width 41 height 12
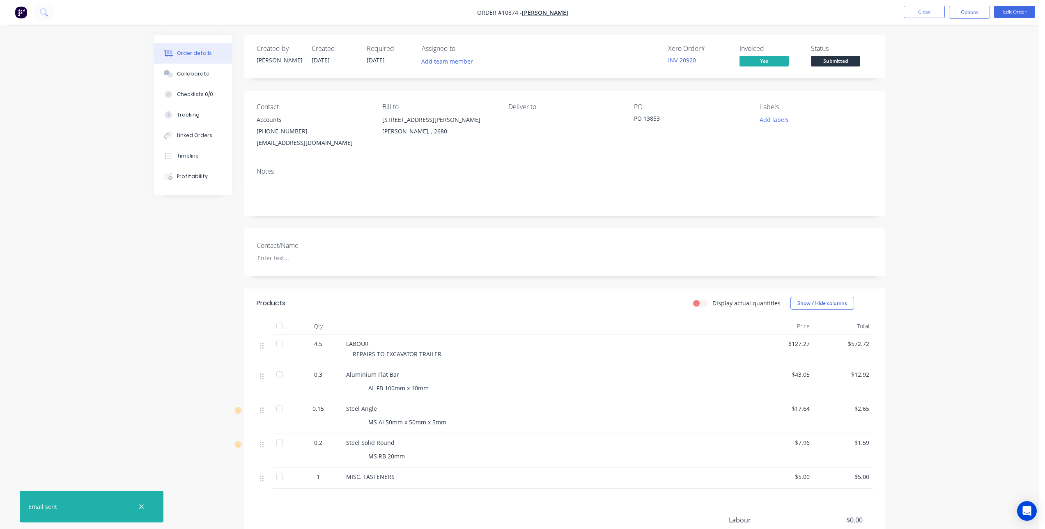
click at [962, 205] on div "Order details Collaborate Checklists 0/0 Tracking Linked Orders Timeline Profit…" at bounding box center [519, 308] width 1038 height 617
click at [924, 13] on button "Close" at bounding box center [923, 12] width 41 height 12
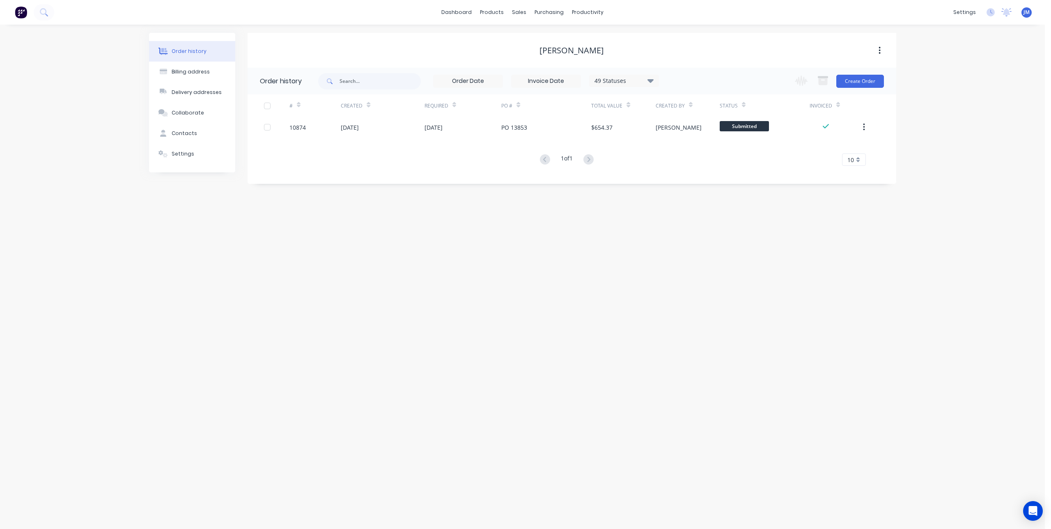
click at [630, 275] on div "Order history Billing address Delivery addresses Collaborate Contacts Settings …" at bounding box center [522, 277] width 1045 height 504
click at [387, 240] on div "Order history Billing address Delivery addresses Collaborate Contacts Settings …" at bounding box center [522, 277] width 1045 height 504
